Goal: Find specific page/section: Find specific page/section

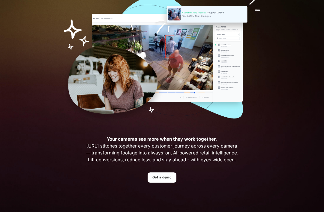
scroll to position [53, 0]
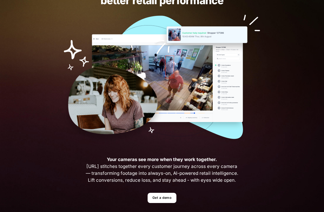
click at [163, 199] on link "Get a demo" at bounding box center [162, 198] width 29 height 11
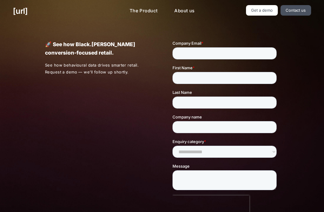
click at [306, 10] on link "Contact us" at bounding box center [296, 10] width 31 height 11
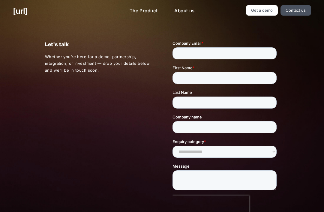
click at [303, 9] on link "Contact us" at bounding box center [296, 10] width 31 height 11
click at [303, 10] on link "Contact us" at bounding box center [296, 10] width 31 height 11
click at [301, 13] on link "Contact us" at bounding box center [296, 10] width 31 height 11
click at [294, 15] on link "Contact us" at bounding box center [296, 10] width 31 height 11
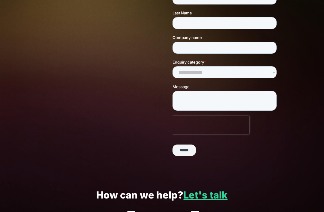
scroll to position [81, 0]
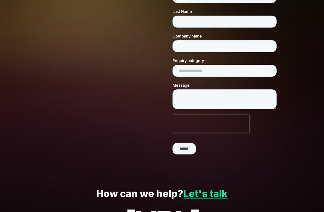
click at [192, 149] on input "******" at bounding box center [183, 149] width 23 height 11
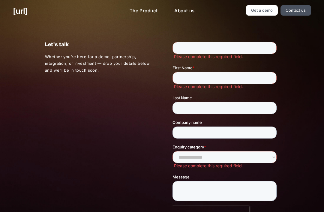
scroll to position [3, 0]
